Goal: Find specific page/section: Find specific page/section

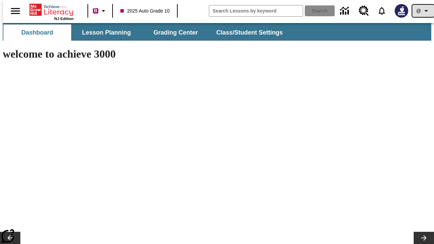
click at [423, 11] on icon "Profile/Settings" at bounding box center [427, 11] width 8 height 8
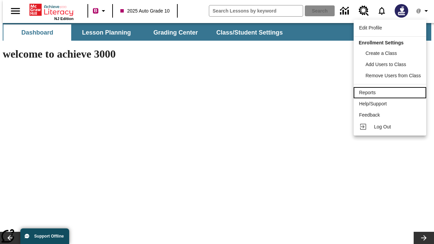
click at [391, 93] on div "Reports" at bounding box center [390, 92] width 62 height 7
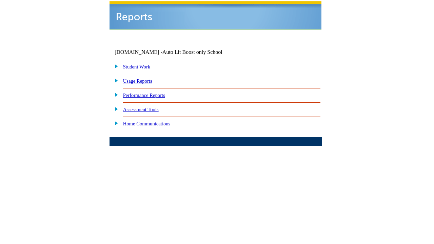
click at [151, 93] on link "Performance Reports" at bounding box center [144, 95] width 42 height 5
